Goal: Information Seeking & Learning: Learn about a topic

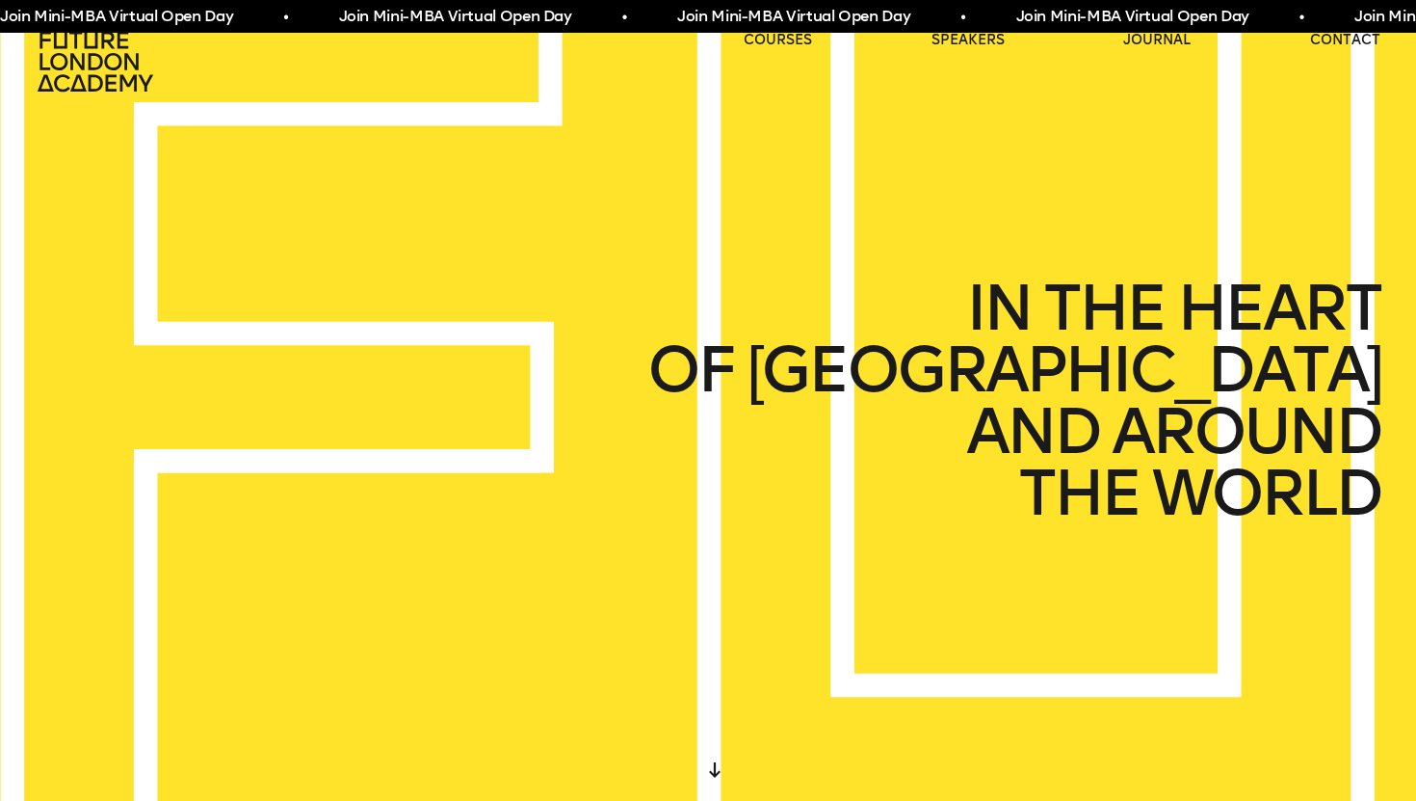
click at [1196, 142] on div "IN THE HEART OF [GEOGRAPHIC_DATA] AND AROUND THE WORLD" at bounding box center [708, 400] width 1416 height 801
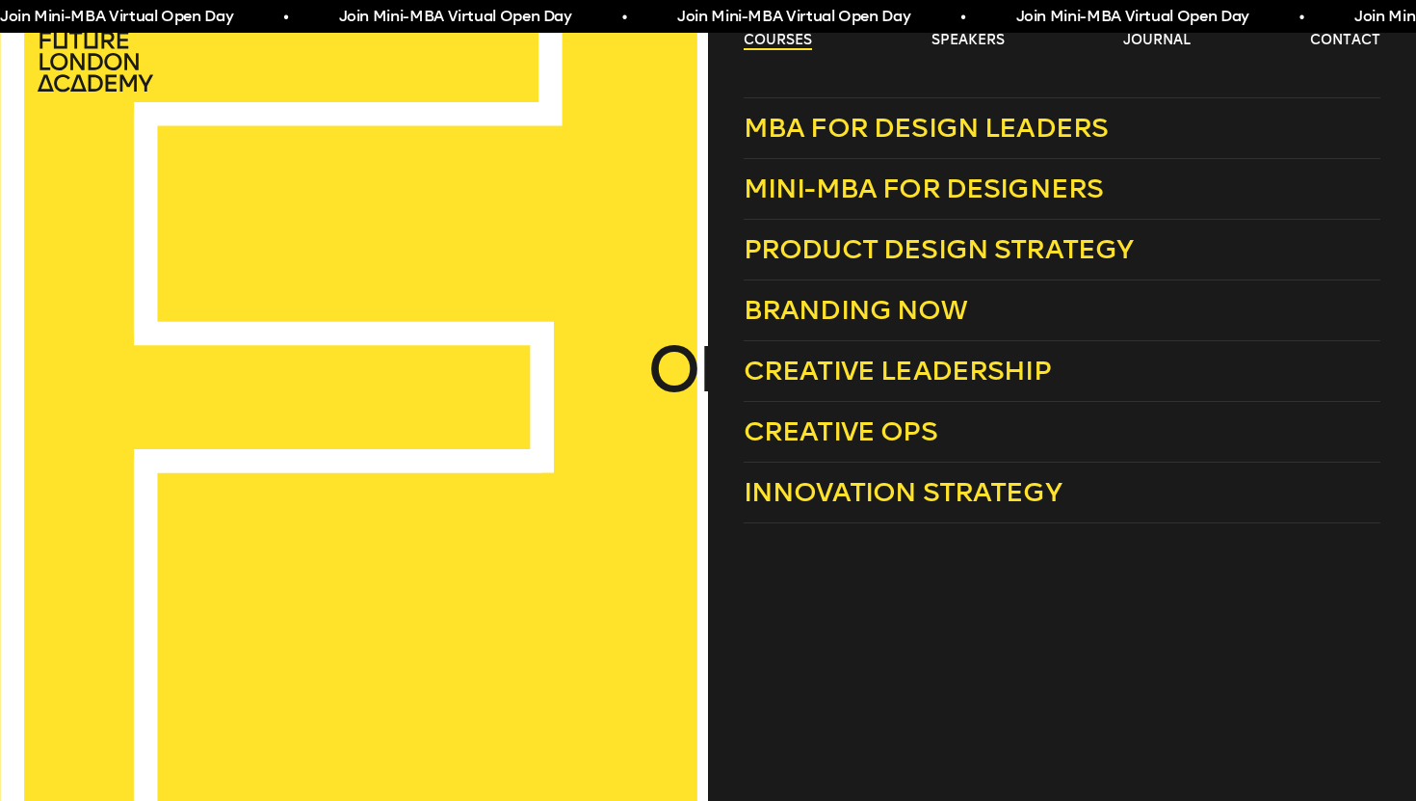
click at [783, 36] on link "courses" at bounding box center [778, 40] width 68 height 19
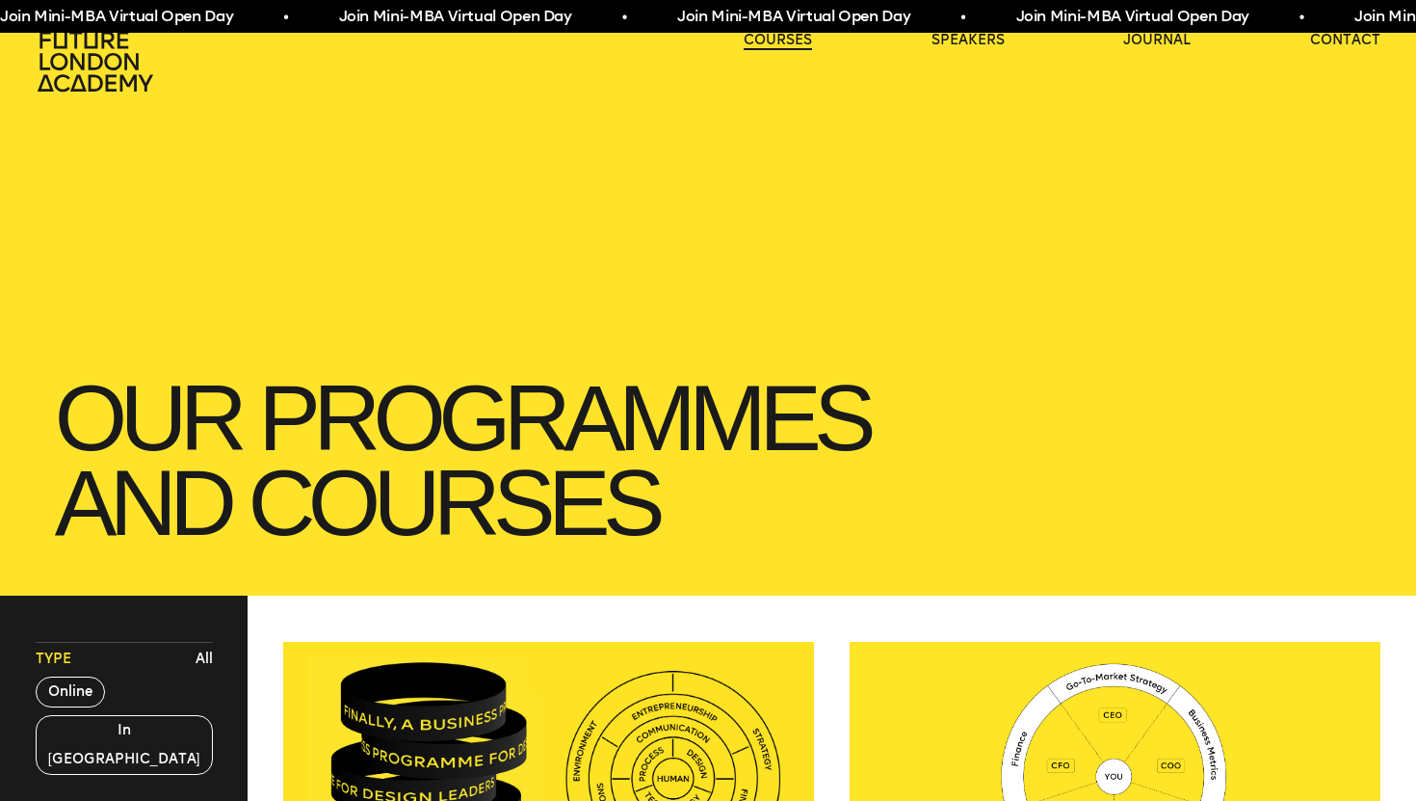
click at [785, 37] on link "courses" at bounding box center [778, 40] width 68 height 19
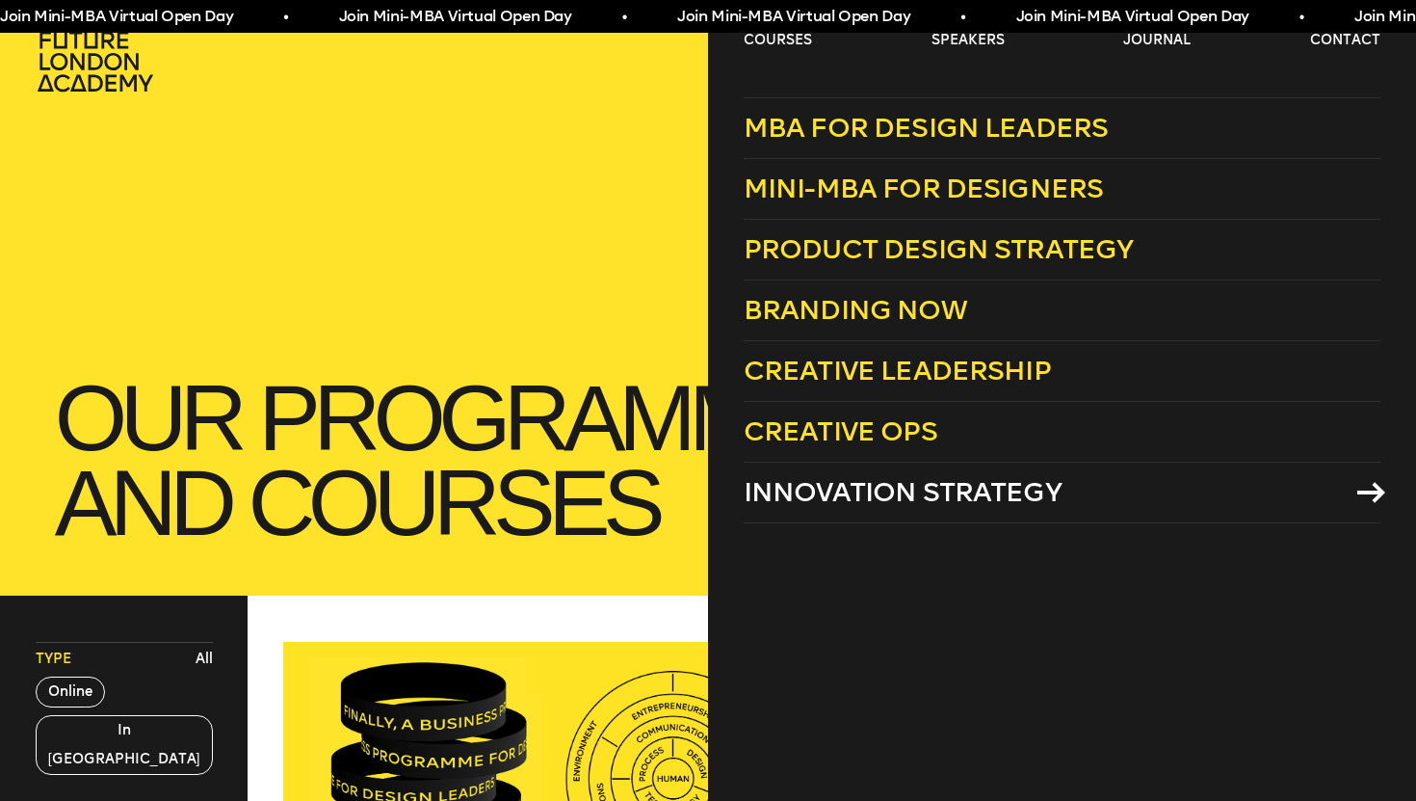
click at [919, 498] on span "Innovation Strategy" at bounding box center [903, 492] width 318 height 32
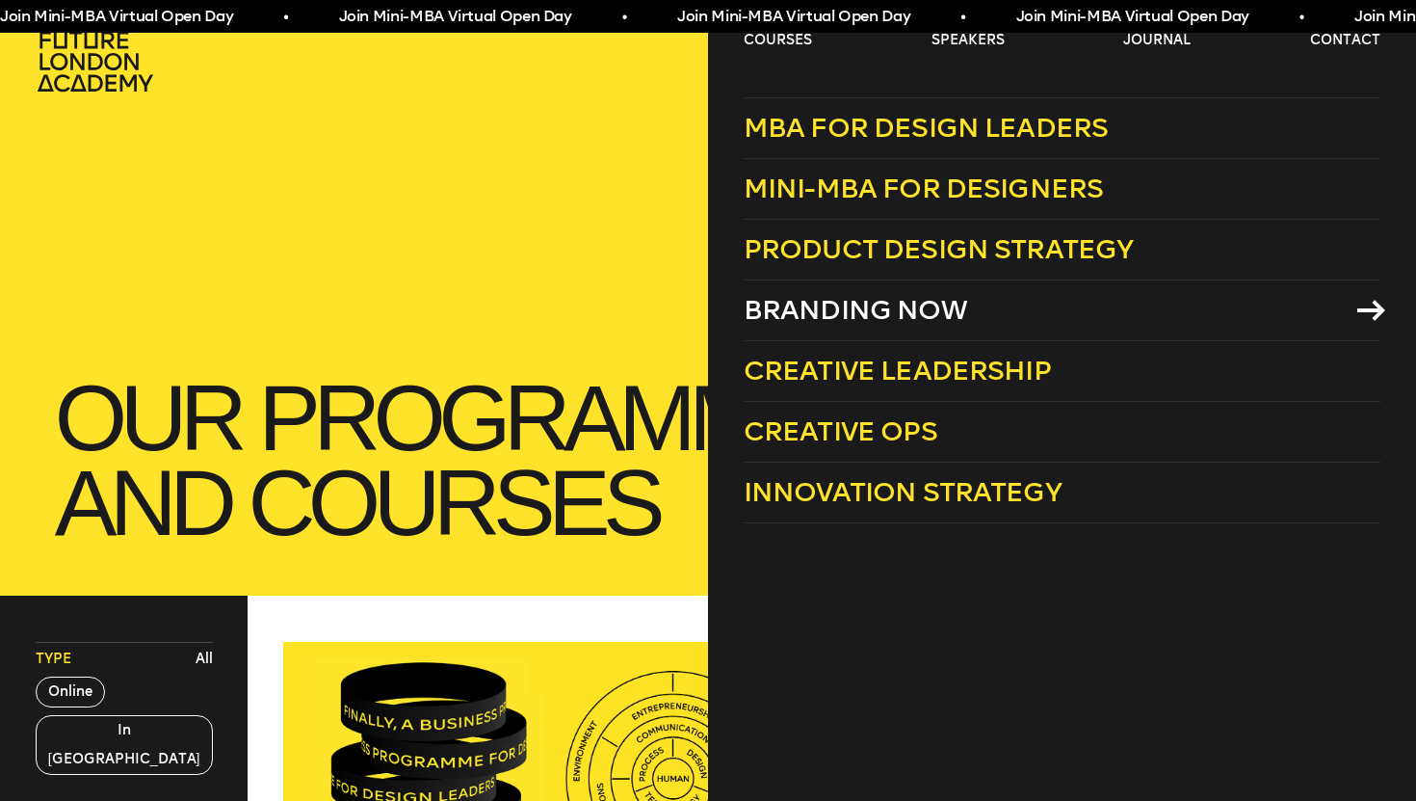
click at [886, 310] on span "Branding Now" at bounding box center [856, 310] width 224 height 32
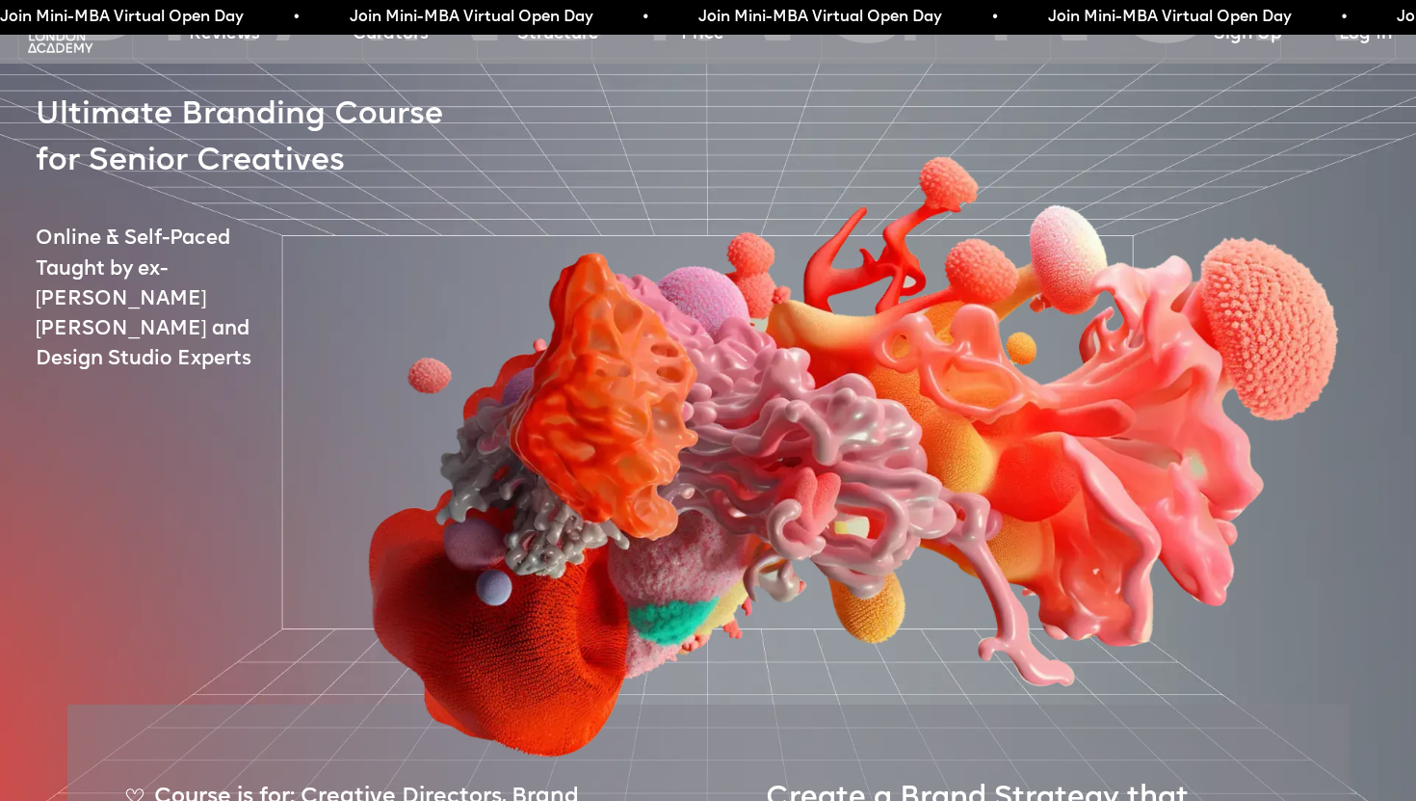
scroll to position [174, 0]
